Goal: Navigation & Orientation: Find specific page/section

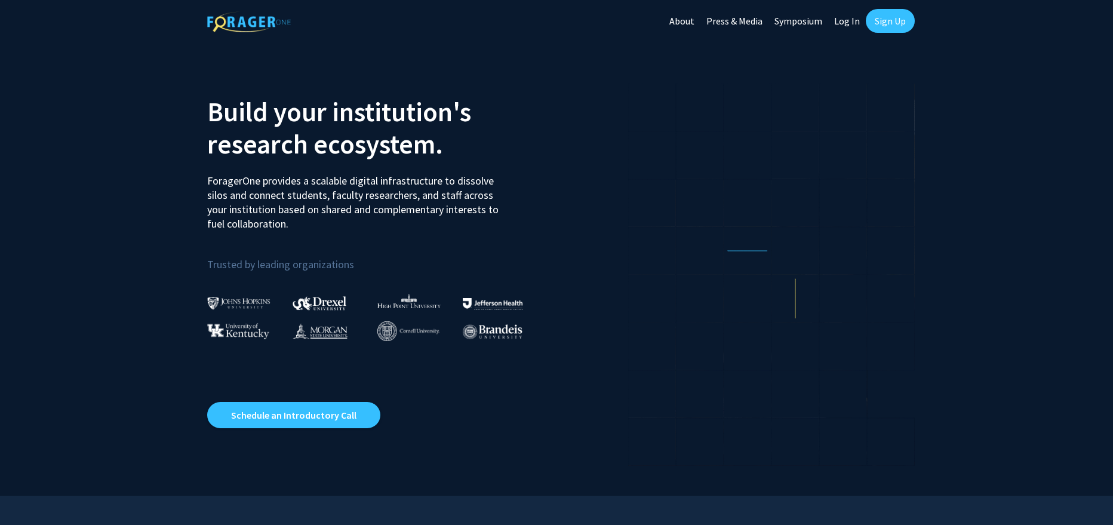
click at [878, 19] on link "Sign Up" at bounding box center [890, 21] width 49 height 24
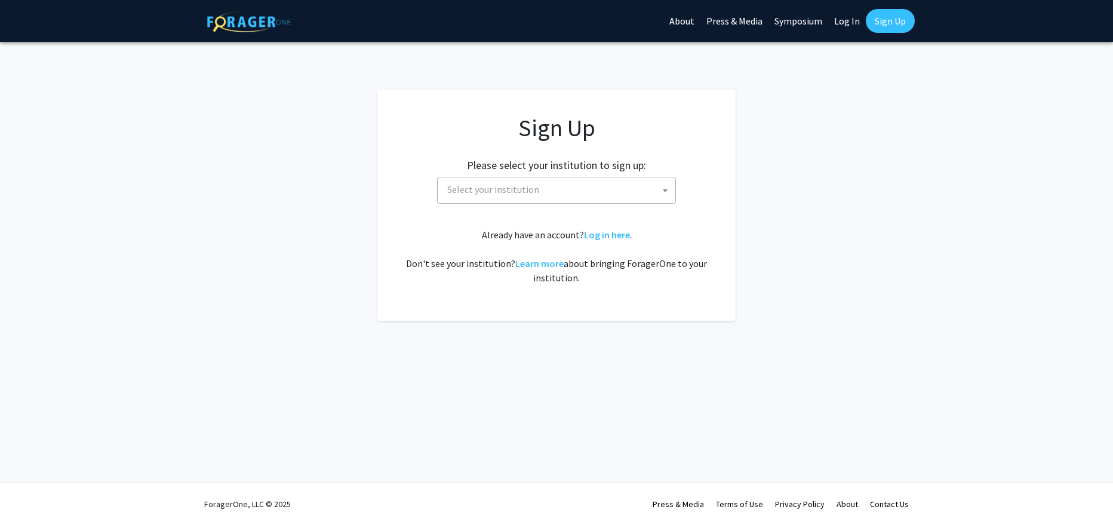
click at [859, 24] on link "Log In" at bounding box center [847, 21] width 38 height 42
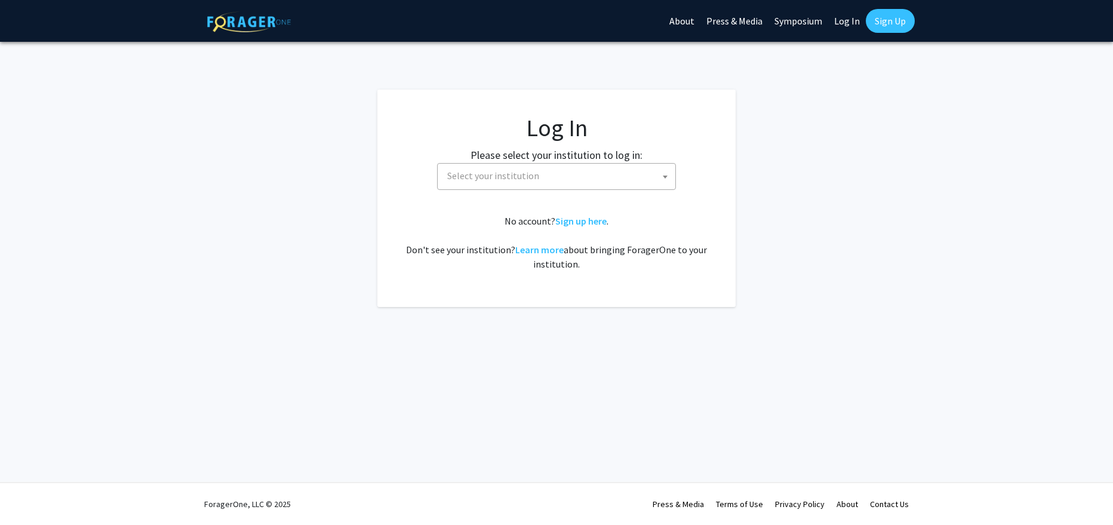
click at [540, 175] on span "Select your institution" at bounding box center [558, 176] width 233 height 24
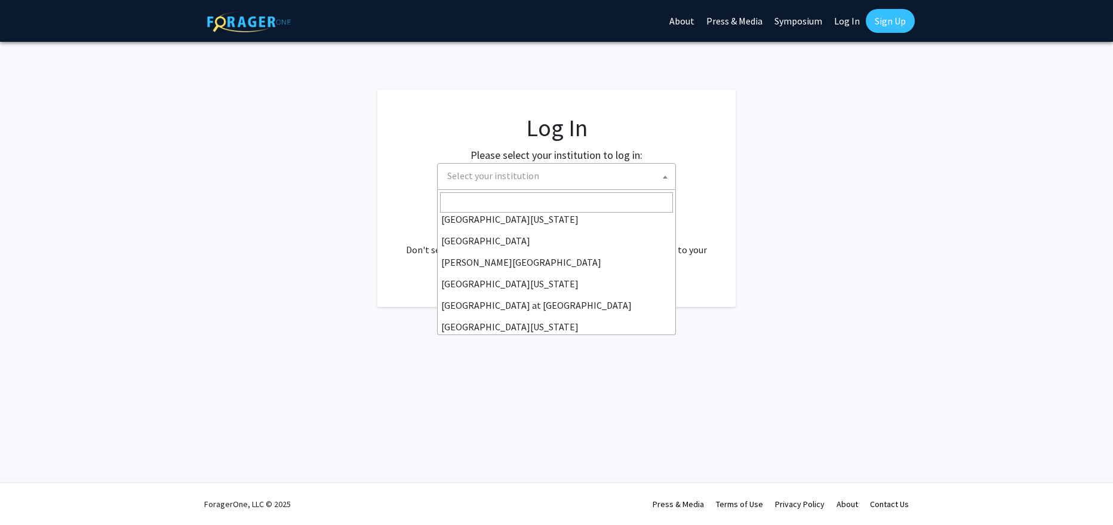
scroll to position [418, 0]
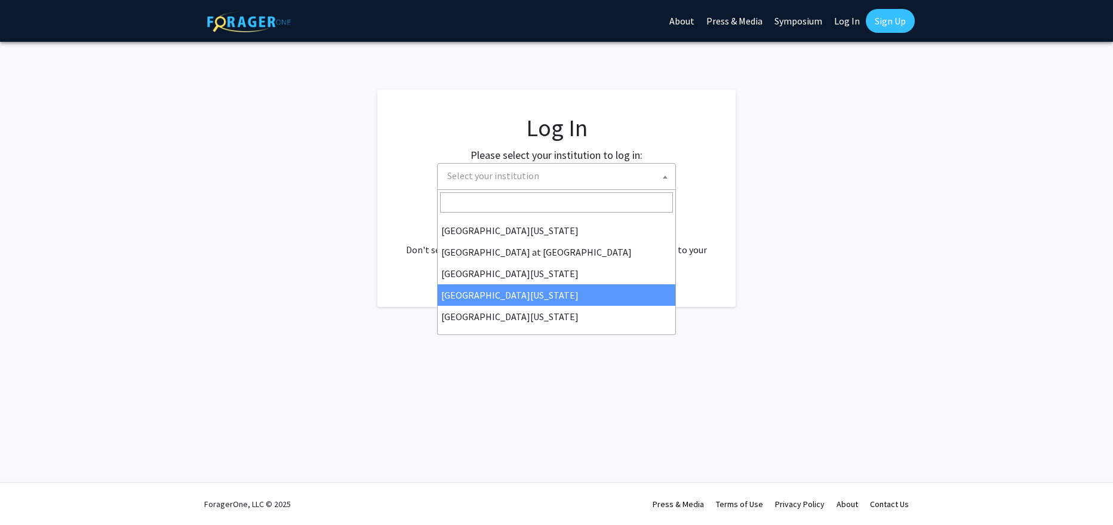
select select "31"
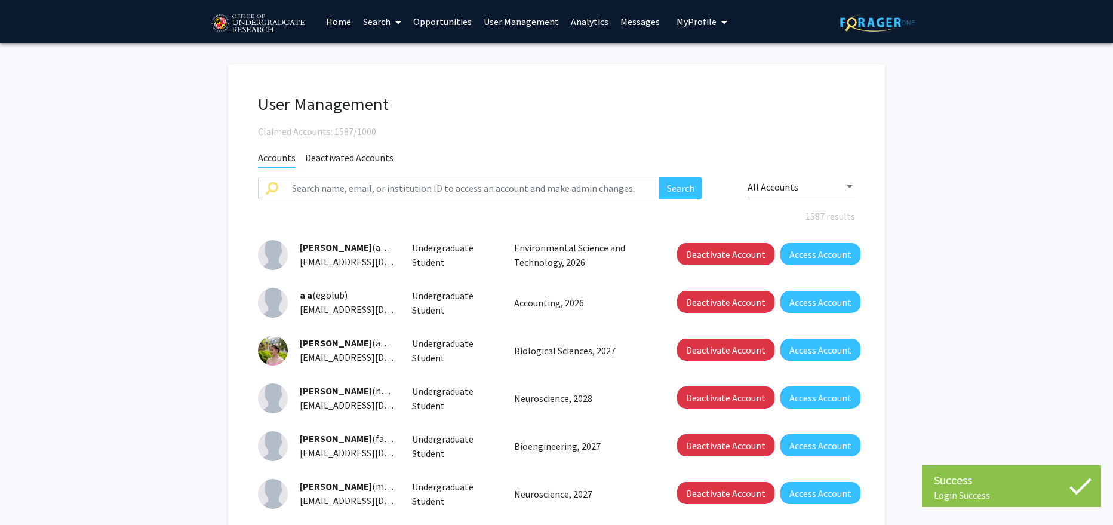
click at [531, 20] on link "User Management" at bounding box center [521, 22] width 87 height 42
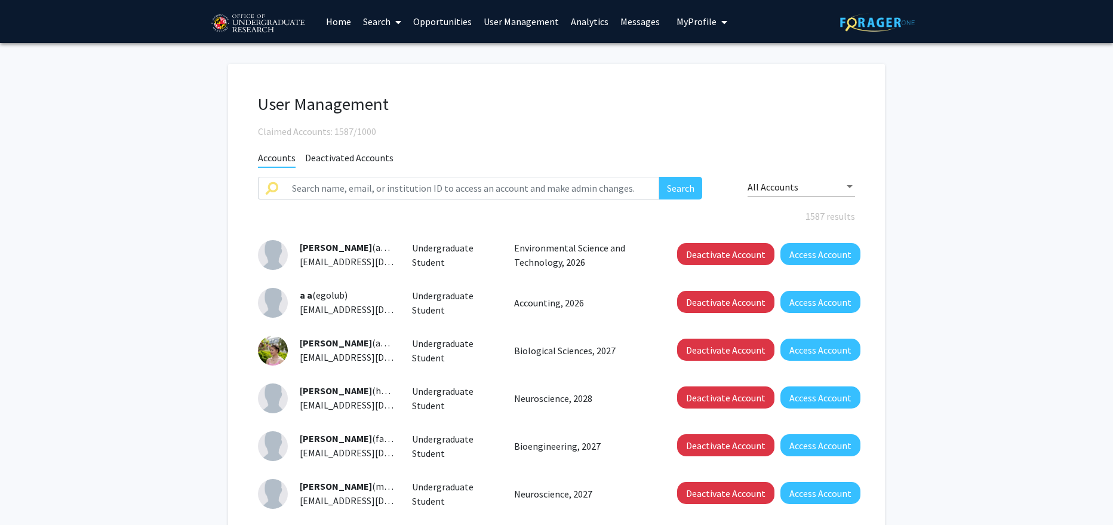
click at [529, 25] on link "User Management" at bounding box center [521, 22] width 87 height 42
click at [584, 23] on link "Analytics" at bounding box center [590, 22] width 50 height 42
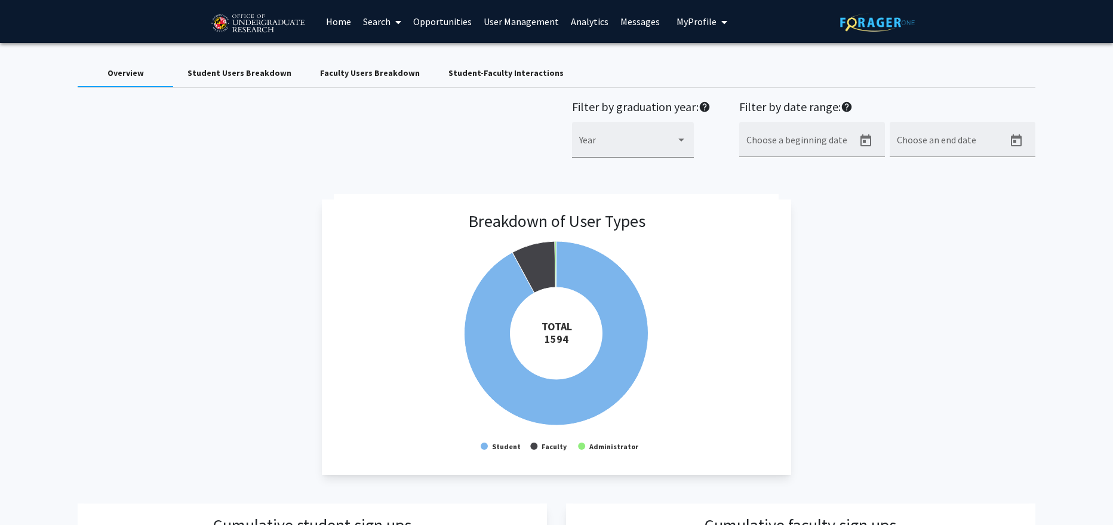
click at [388, 73] on div "Faculty Users Breakdown" at bounding box center [370, 73] width 100 height 13
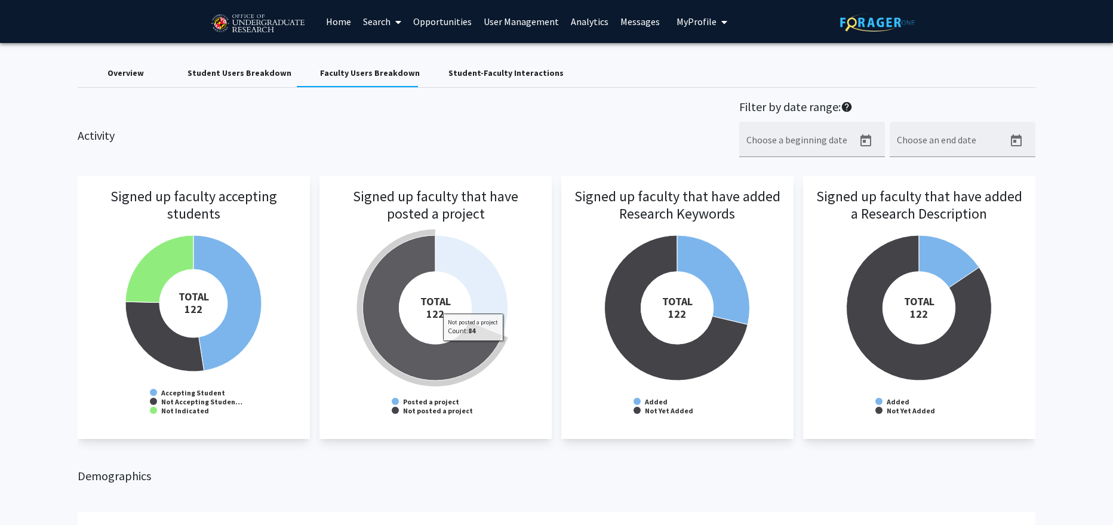
click at [473, 349] on icon at bounding box center [433, 307] width 140 height 145
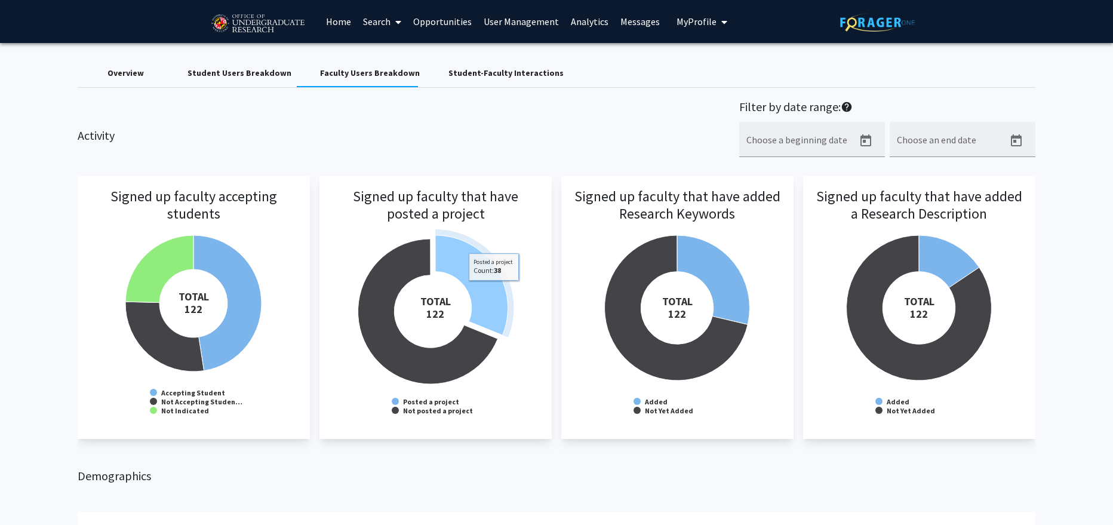
click at [494, 289] on icon at bounding box center [471, 285] width 73 height 100
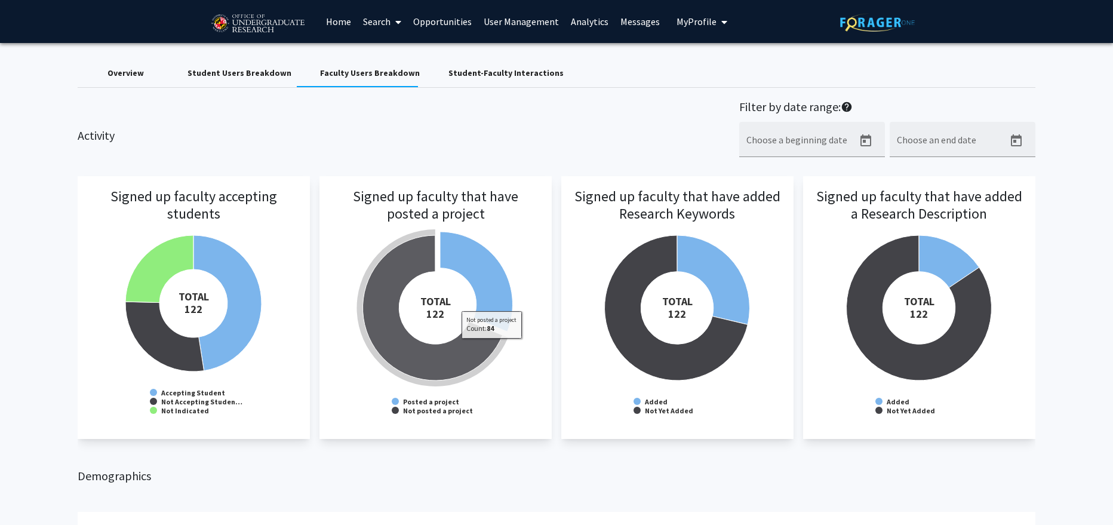
click at [491, 352] on icon at bounding box center [433, 307] width 140 height 145
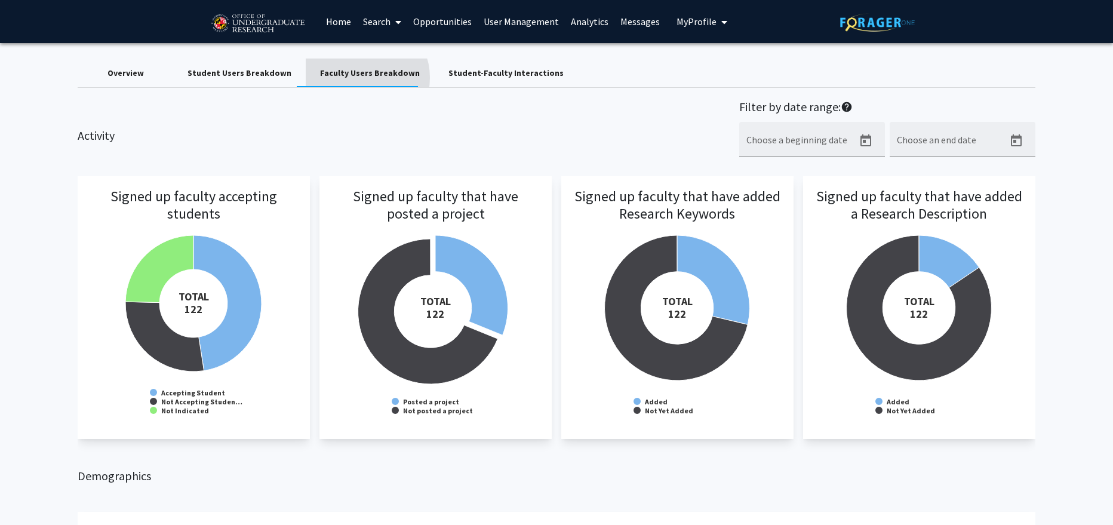
click at [353, 78] on div "Faculty Users Breakdown" at bounding box center [370, 73] width 100 height 13
click at [525, 26] on link "User Management" at bounding box center [521, 22] width 87 height 42
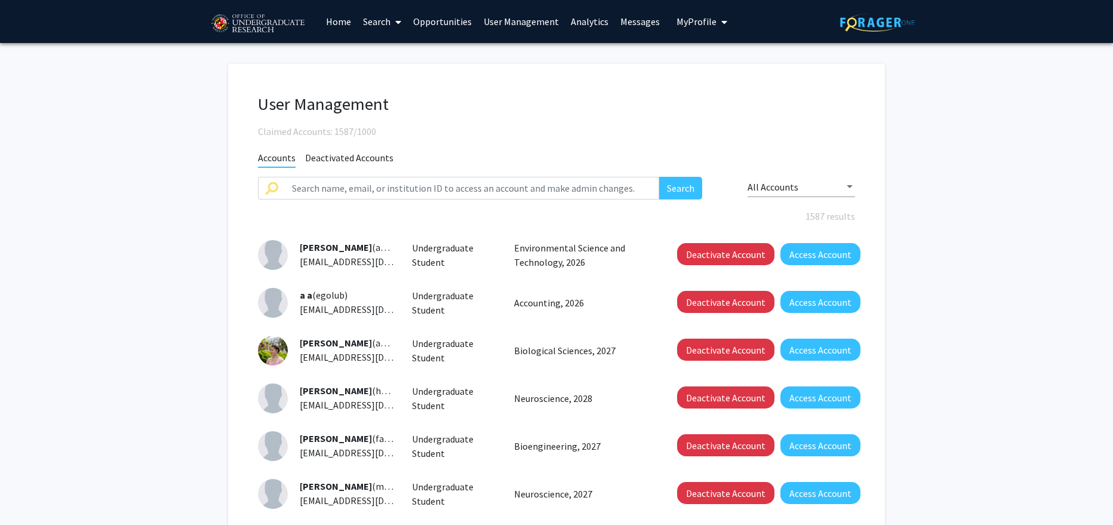
click at [817, 207] on div "All Accounts" at bounding box center [801, 189] width 107 height 39
click at [817, 193] on div "All Accounts" at bounding box center [801, 183] width 107 height 27
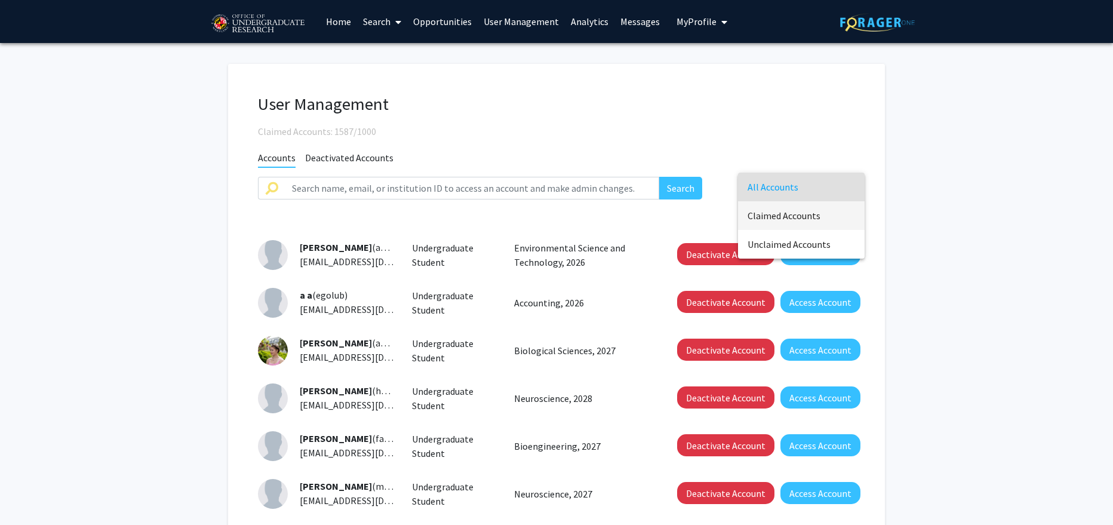
click at [810, 215] on span "Claimed Accounts" at bounding box center [801, 215] width 107 height 29
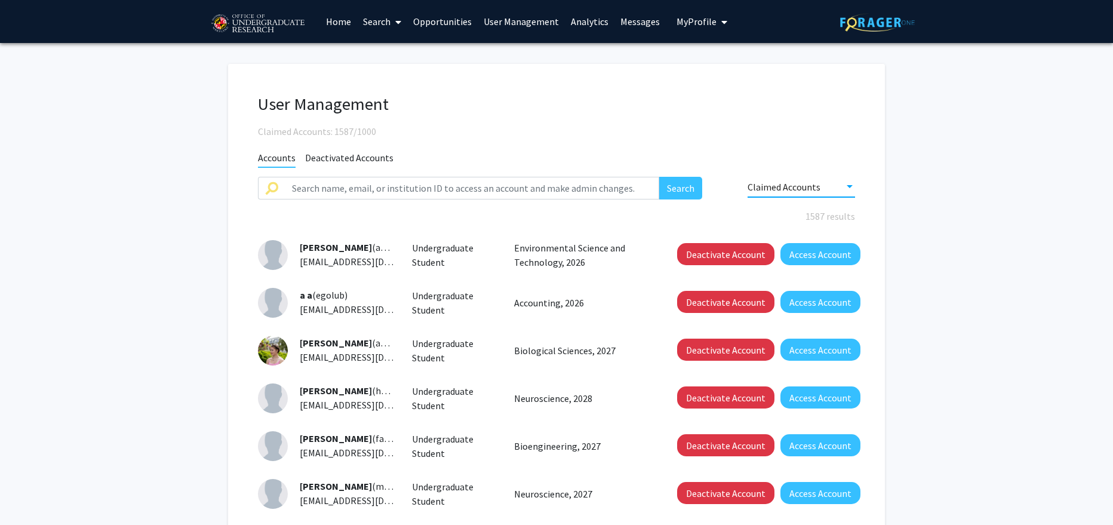
click at [528, 19] on link "User Management" at bounding box center [521, 22] width 87 height 42
click at [539, 20] on link "User Management" at bounding box center [521, 22] width 87 height 42
click at [602, 27] on link "Analytics" at bounding box center [590, 22] width 50 height 42
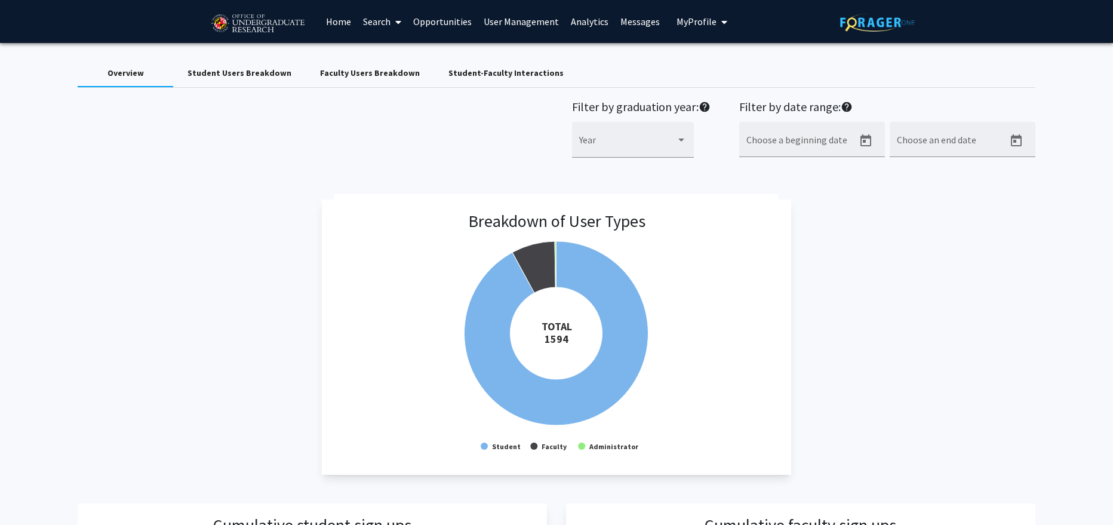
click at [376, 76] on div "Faculty Users Breakdown" at bounding box center [370, 73] width 100 height 13
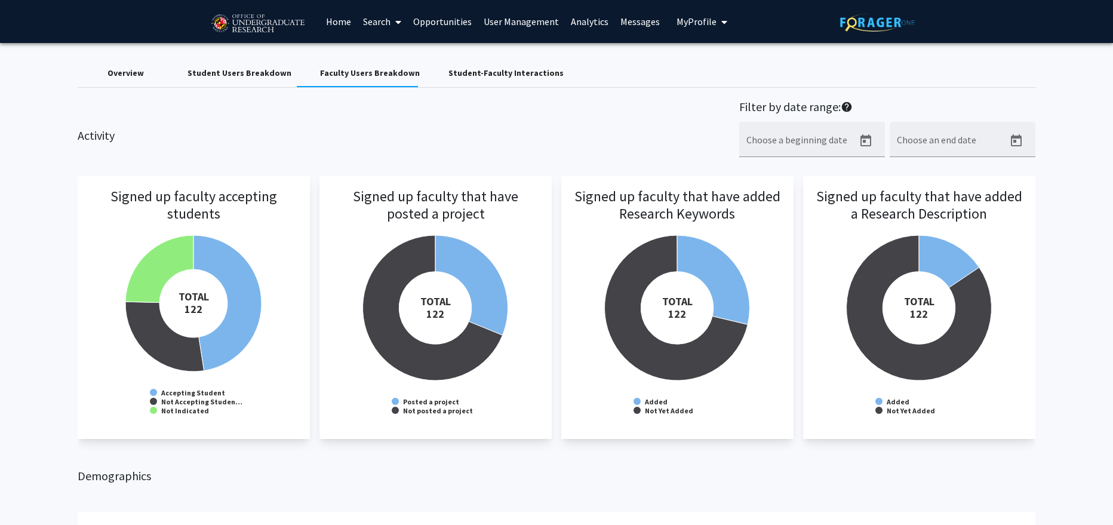
click at [526, 76] on div "Student-Faculty Interactions" at bounding box center [505, 73] width 115 height 13
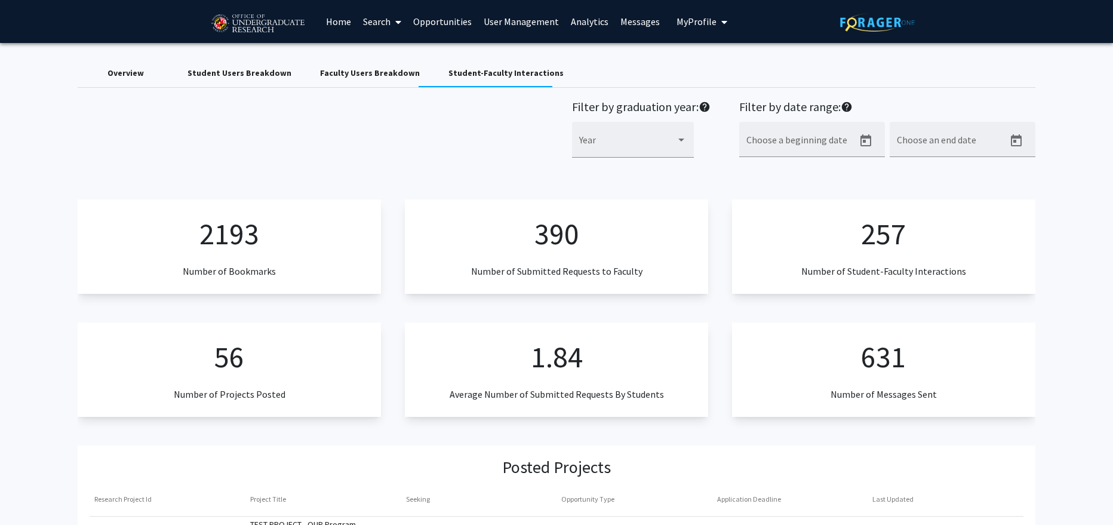
click at [122, 68] on div "Overview" at bounding box center [125, 73] width 36 height 13
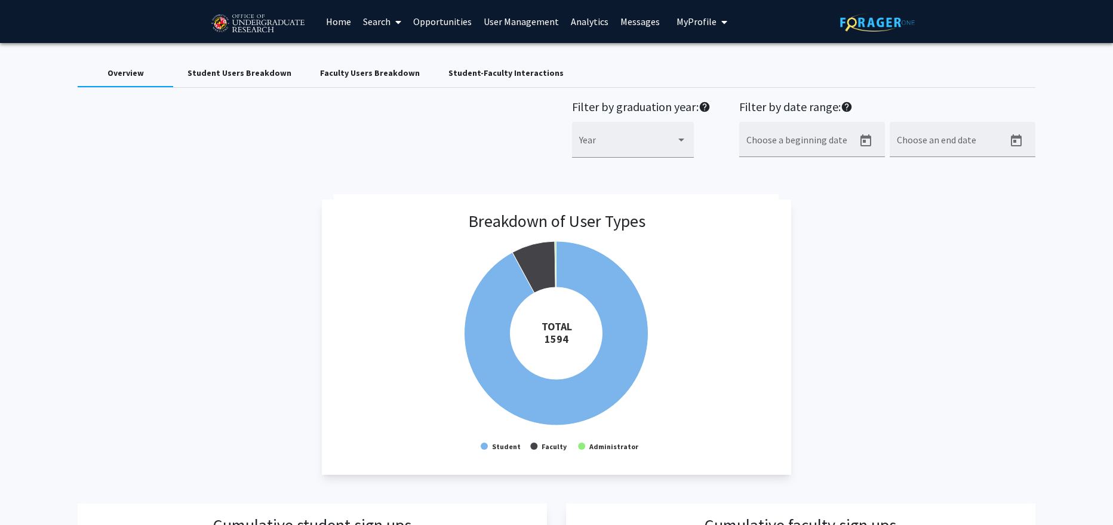
click at [454, 19] on link "Opportunities" at bounding box center [442, 22] width 70 height 42
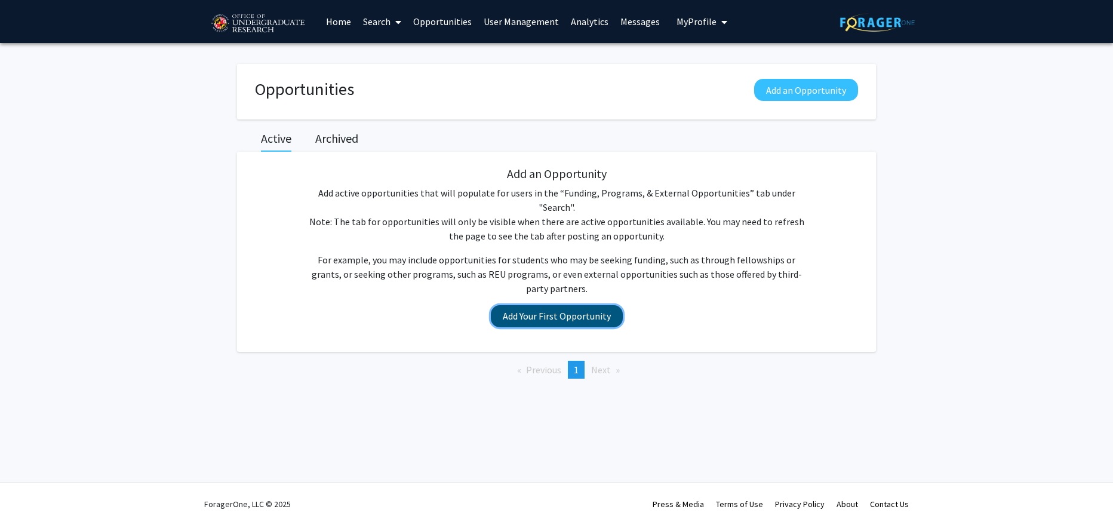
click at [562, 305] on button "Add Your First Opportunity" at bounding box center [557, 316] width 132 height 22
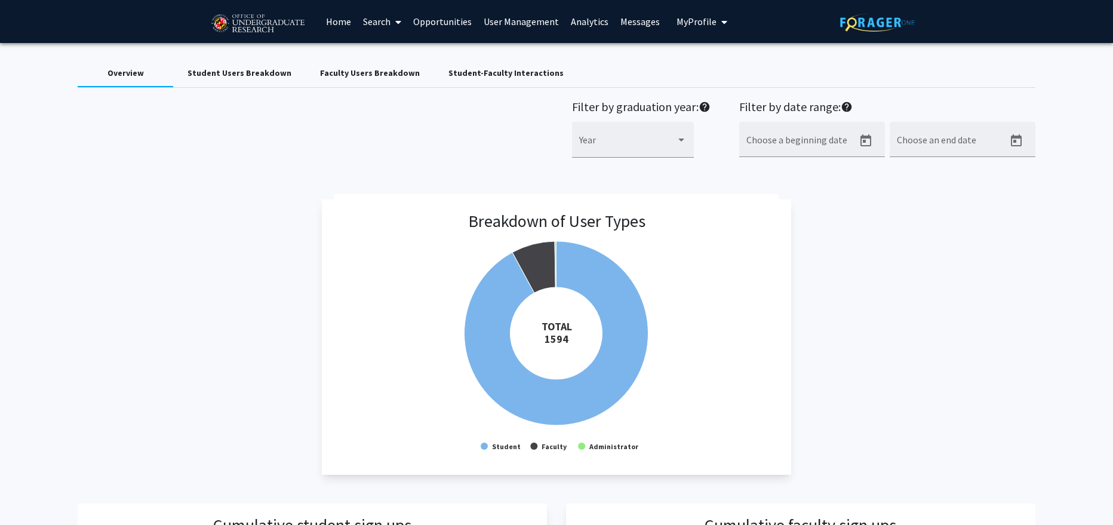
click at [523, 22] on link "User Management" at bounding box center [521, 22] width 87 height 42
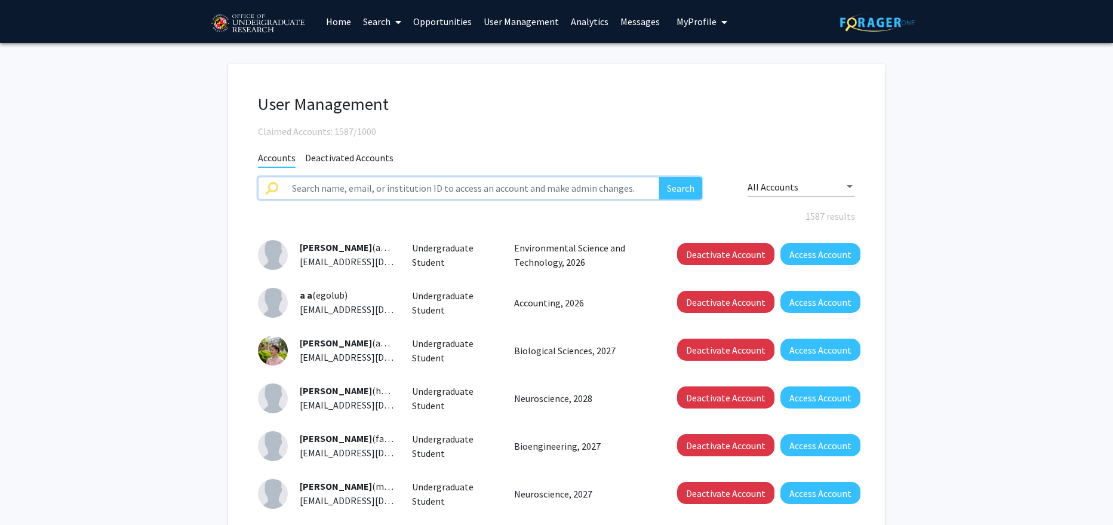
click at [569, 178] on input "text" at bounding box center [472, 188] width 374 height 23
click at [765, 188] on span "All Accounts" at bounding box center [773, 187] width 51 height 12
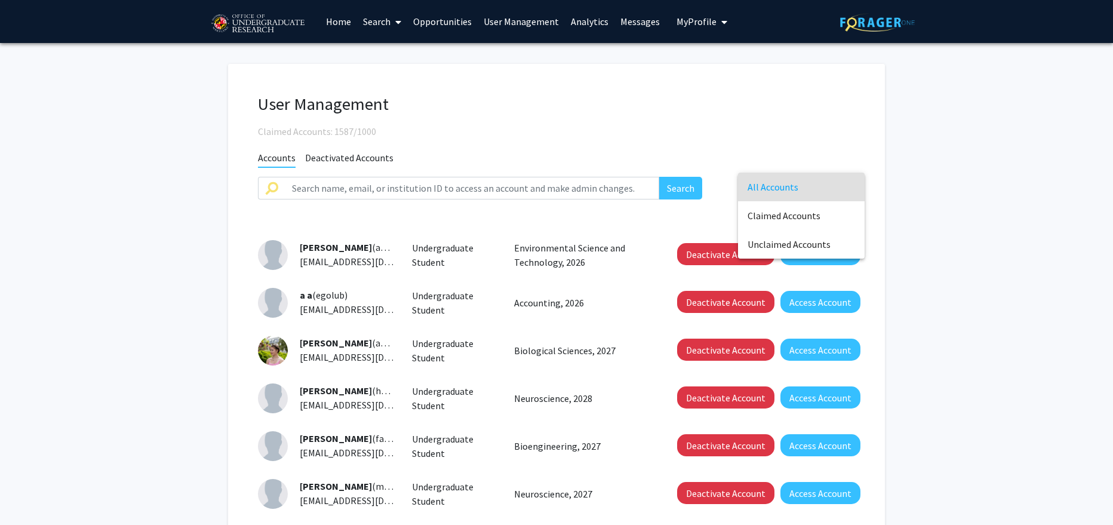
click at [745, 153] on div at bounding box center [556, 262] width 1113 height 525
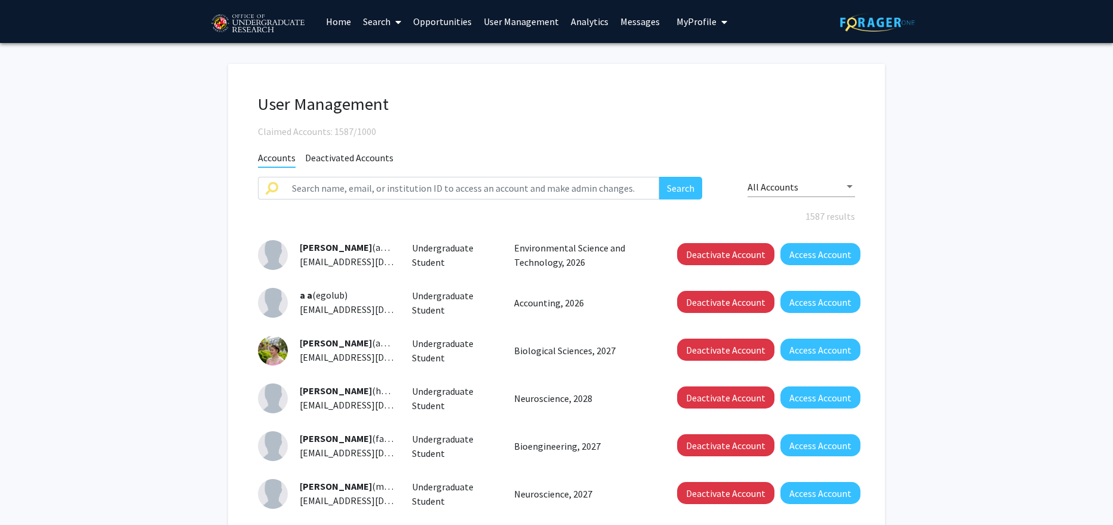
click at [522, 21] on link "User Management" at bounding box center [521, 22] width 87 height 42
click at [599, 21] on link "Analytics" at bounding box center [590, 22] width 50 height 42
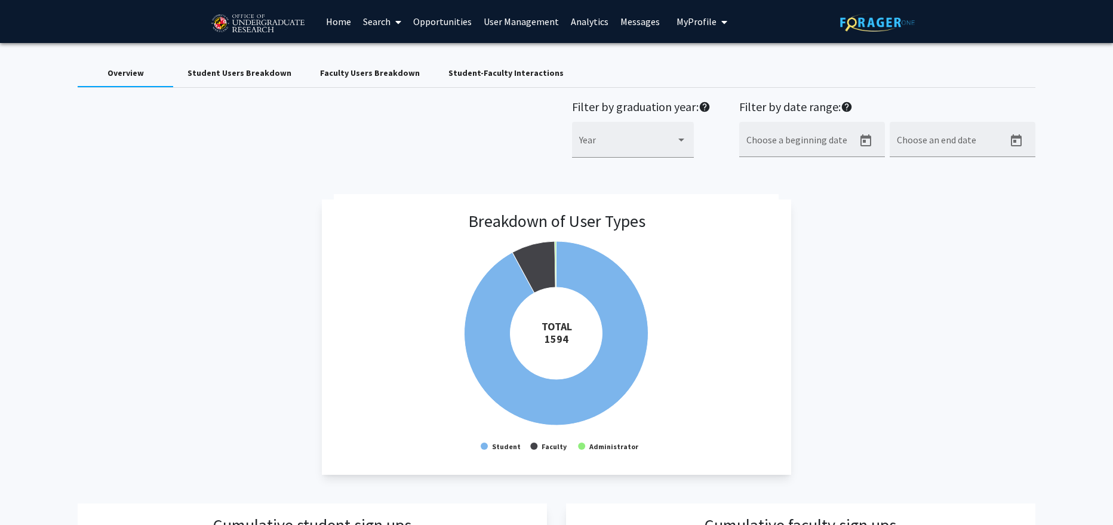
click at [361, 69] on div "Faculty Users Breakdown" at bounding box center [370, 73] width 100 height 13
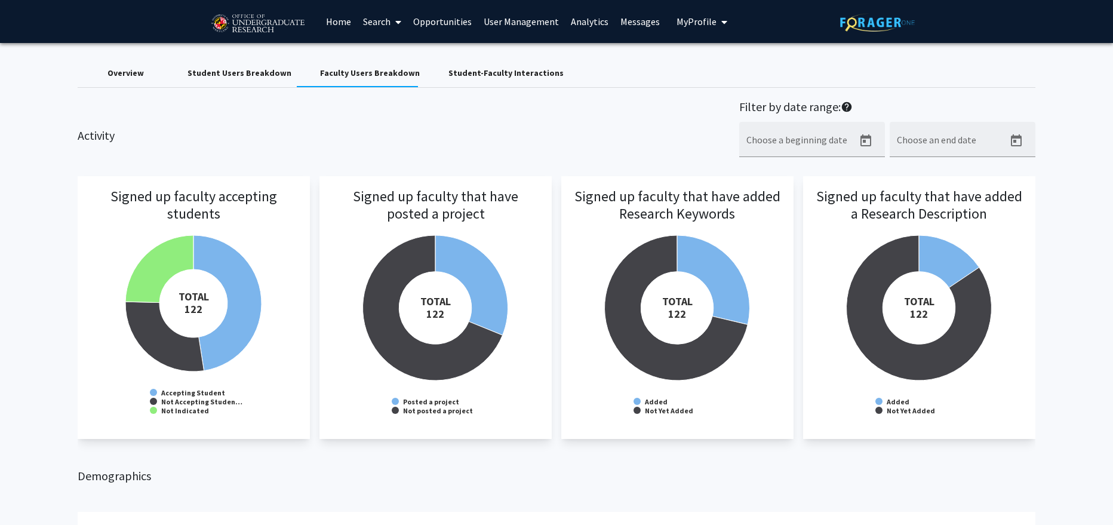
click at [392, 27] on span at bounding box center [395, 22] width 11 height 42
click at [396, 51] on span "Faculty/Staff" at bounding box center [401, 55] width 88 height 24
